Goal: Navigation & Orientation: Go to known website

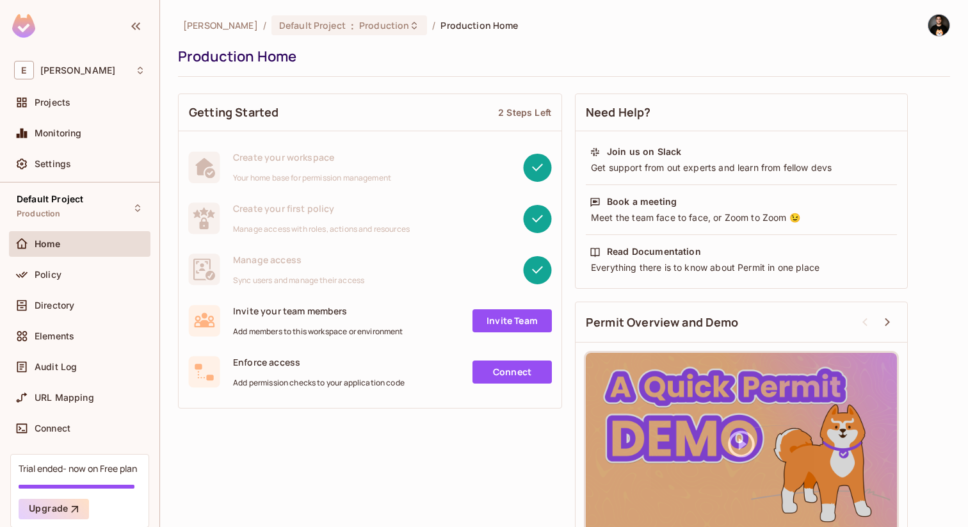
click at [928, 27] on img at bounding box center [938, 25] width 21 height 21
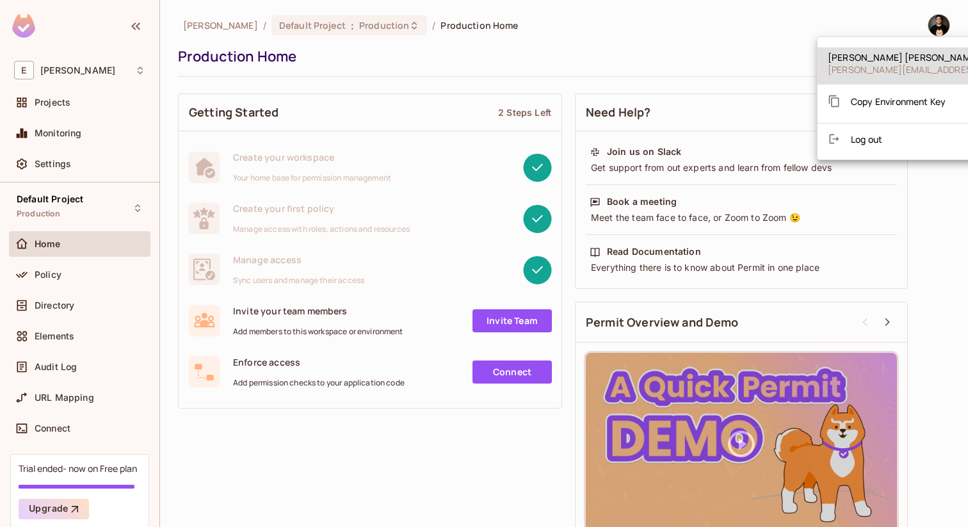
click at [672, 31] on div at bounding box center [484, 263] width 968 height 527
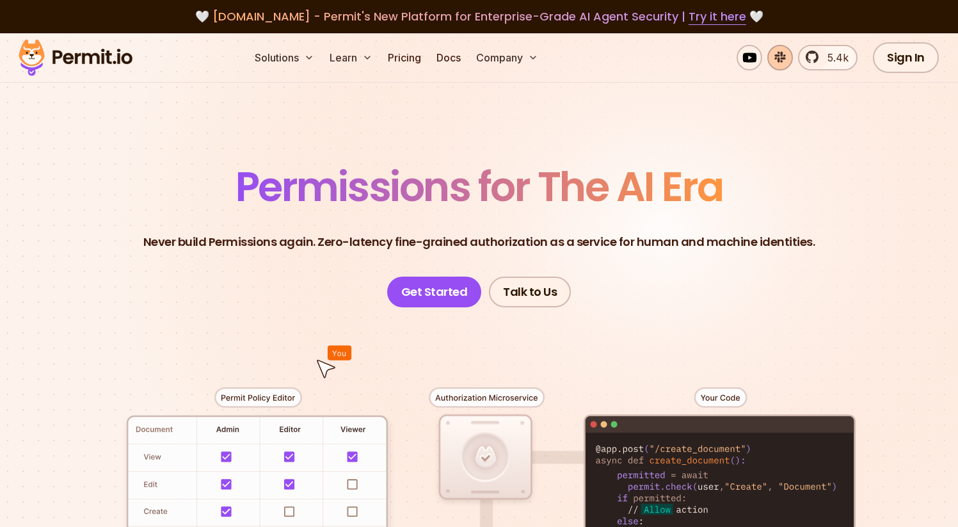
click at [785, 59] on link at bounding box center [781, 58] width 26 height 26
click at [784, 58] on link at bounding box center [781, 58] width 26 height 26
click at [895, 153] on section "Permissions for The AI Era Never build Permissions again. Zero-latency fine-gra…" at bounding box center [479, 455] width 958 height 845
